Goal: Find specific page/section: Find specific page/section

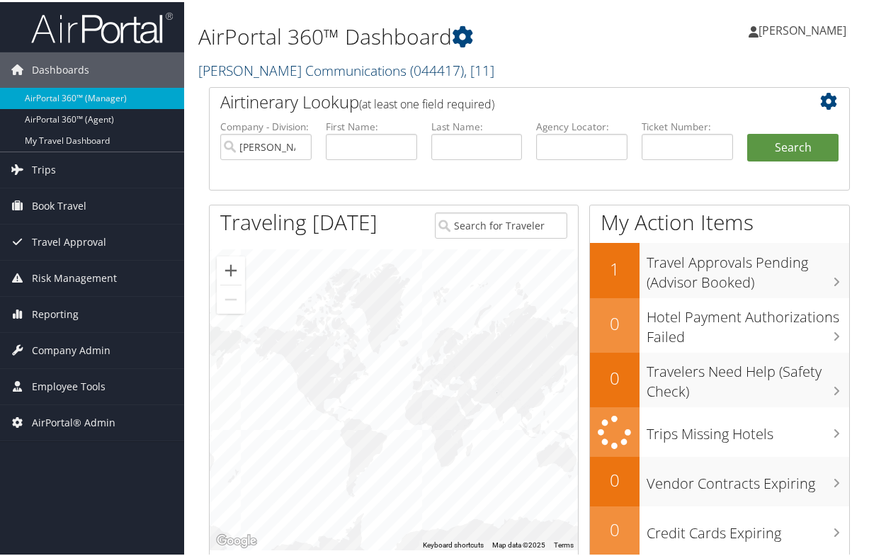
click at [320, 67] on link "Sorenson Communications ( 044417 ) , [ 11 ]" at bounding box center [346, 68] width 296 height 19
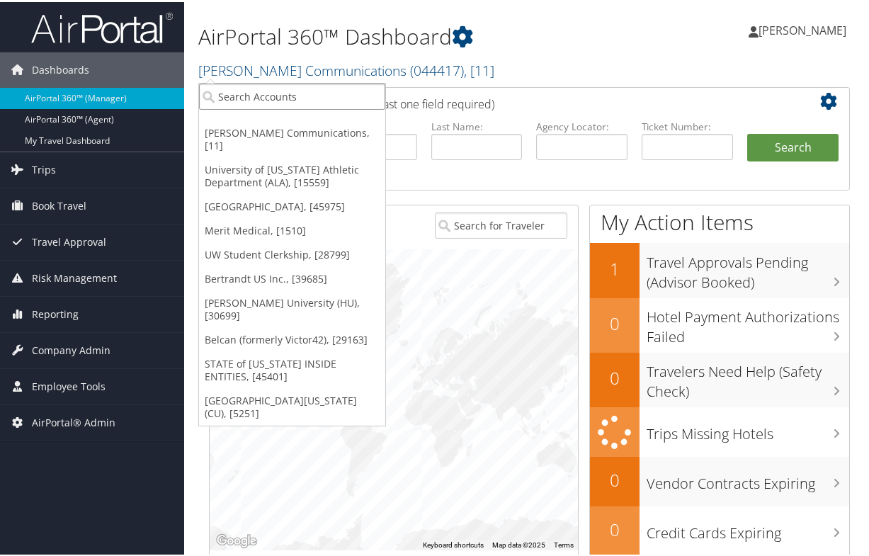
click at [297, 91] on input "search" at bounding box center [292, 94] width 186 height 26
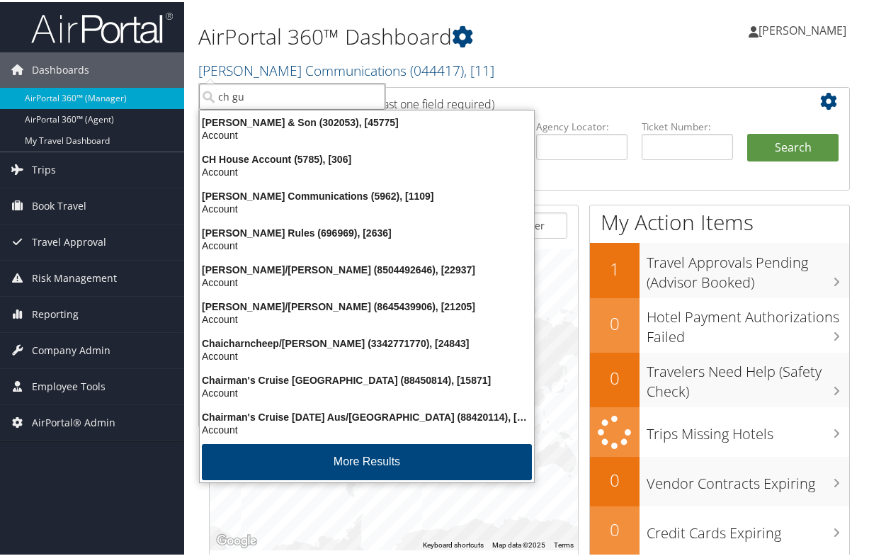
type input "ch gue"
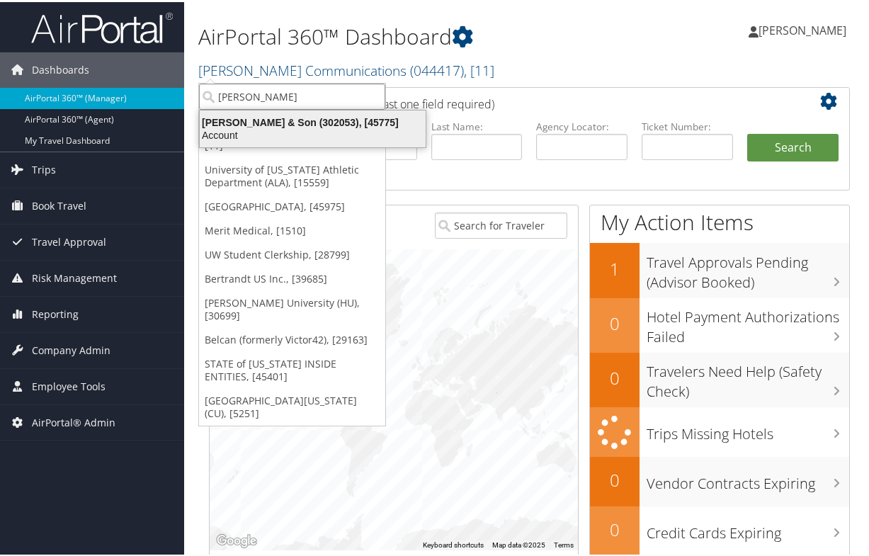
click at [295, 130] on div "Account" at bounding box center [312, 133] width 243 height 13
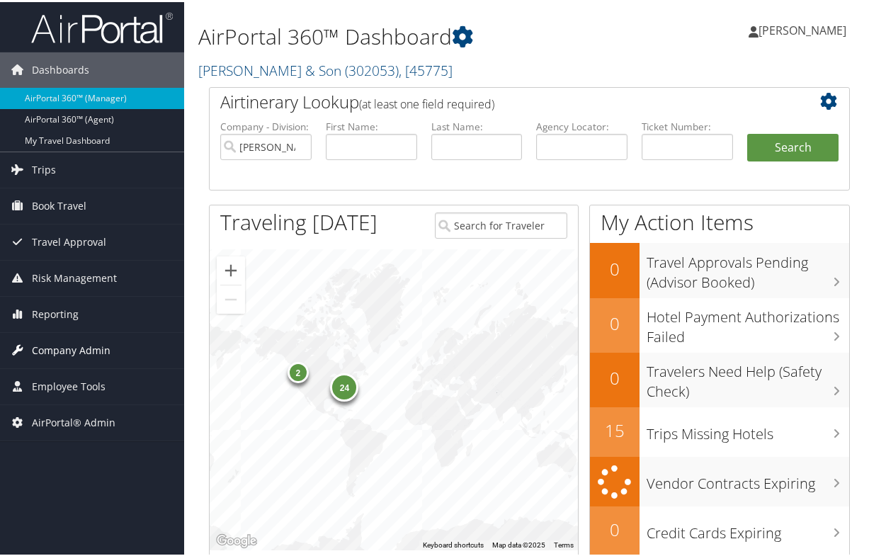
click at [64, 349] on span "Company Admin" at bounding box center [71, 348] width 79 height 35
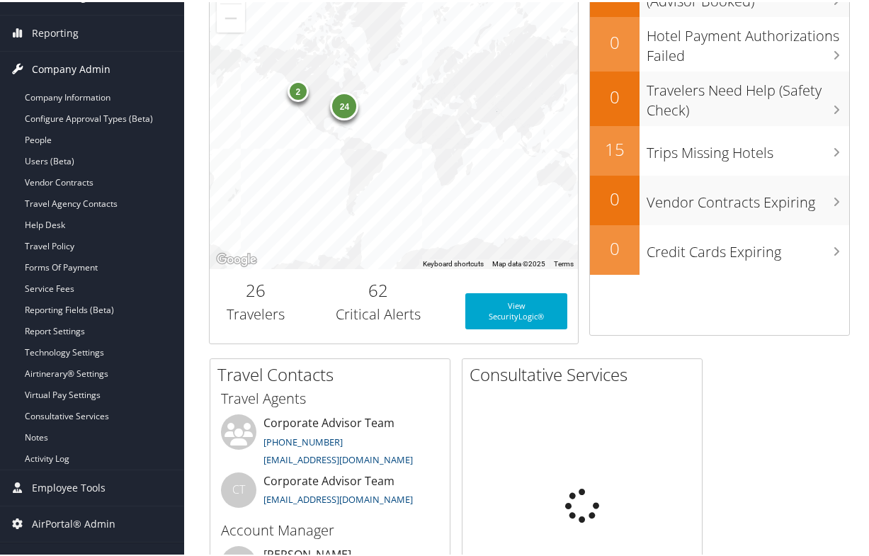
scroll to position [283, 0]
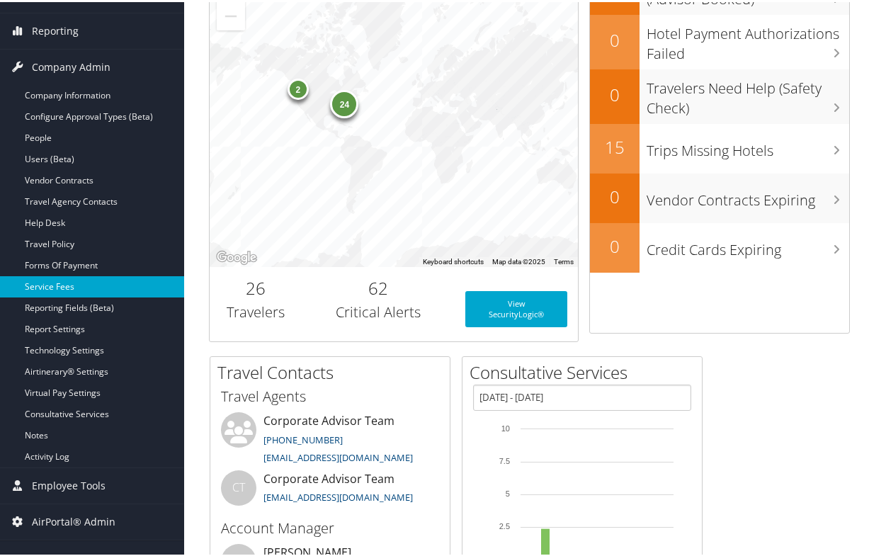
click at [45, 283] on link "Service Fees" at bounding box center [92, 284] width 184 height 21
